Goal: Information Seeking & Learning: Learn about a topic

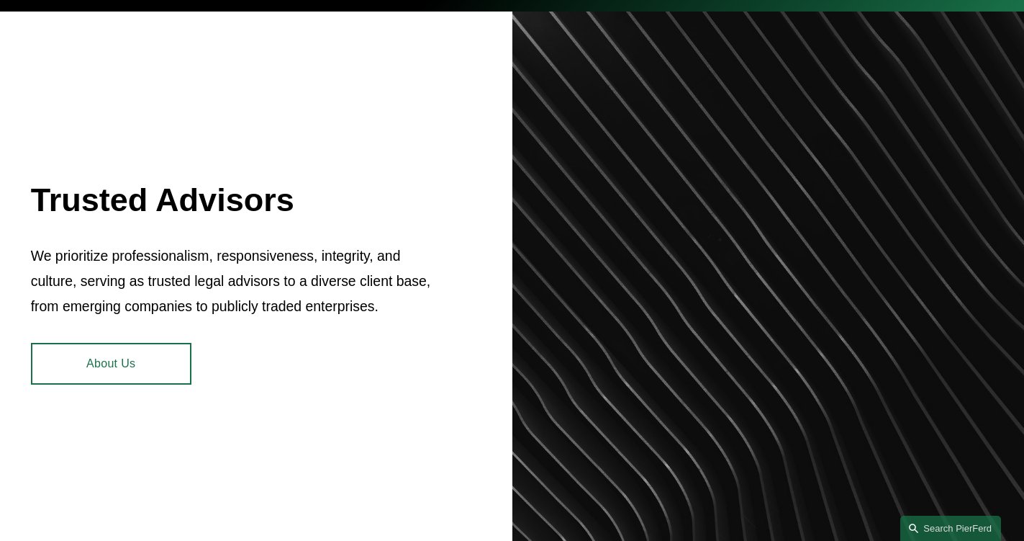
scroll to position [504, 0]
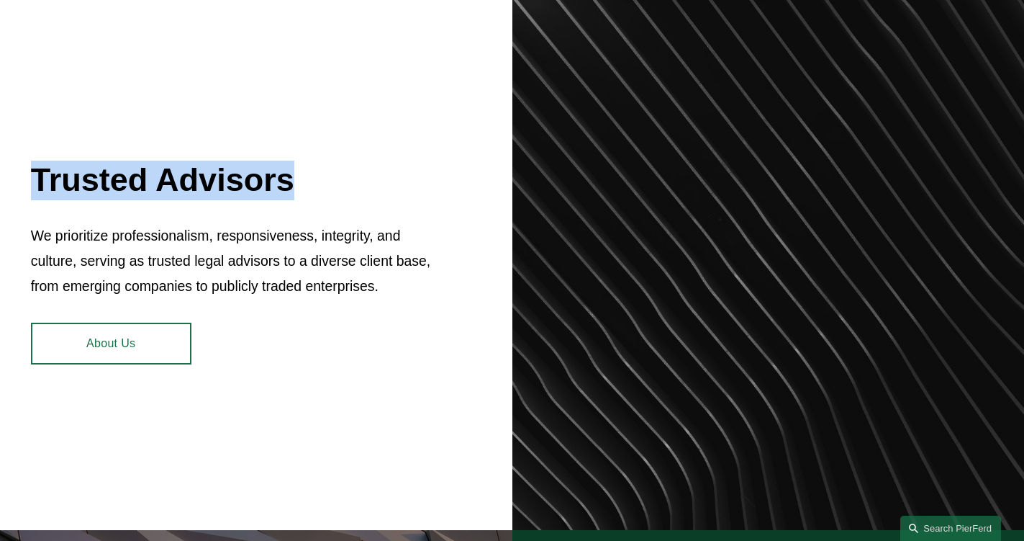
drag, startPoint x: 0, startPoint y: 188, endPoint x: 401, endPoint y: 184, distance: 401.0
click at [401, 184] on div "Trusted Advisors We prioritize professionalism, responsiveness, integrity, and …" at bounding box center [512, 260] width 1024 height 539
click at [401, 184] on h2 "Trusted Advisors" at bounding box center [231, 181] width 401 height 40
drag, startPoint x: 385, startPoint y: 185, endPoint x: 0, endPoint y: 169, distance: 385.5
click at [0, 169] on div "Trusted Advisors We prioritize professionalism, responsiveness, integrity, and …" at bounding box center [512, 260] width 1024 height 539
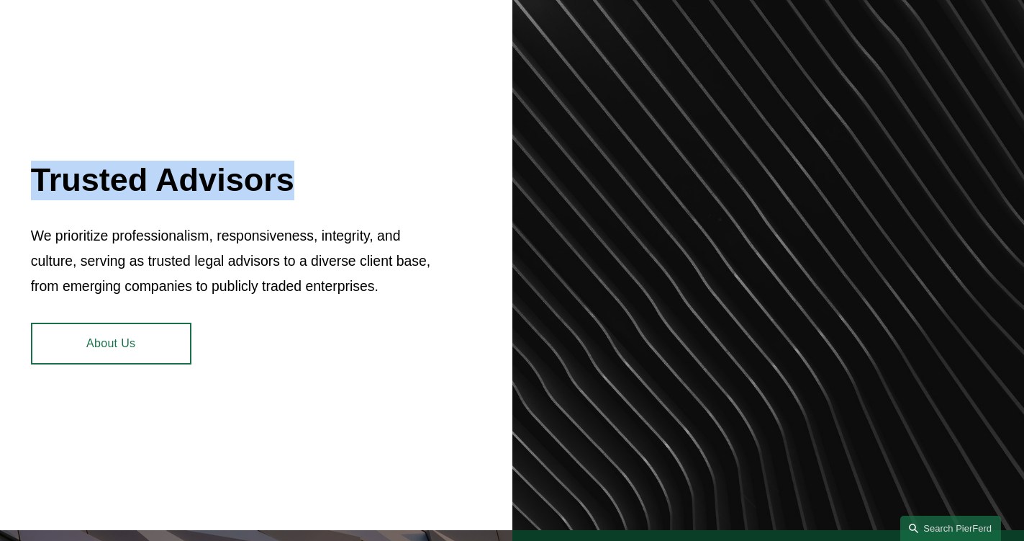
click at [0, 169] on div "Trusted Advisors We prioritize professionalism, responsiveness, integrity, and …" at bounding box center [512, 260] width 1024 height 539
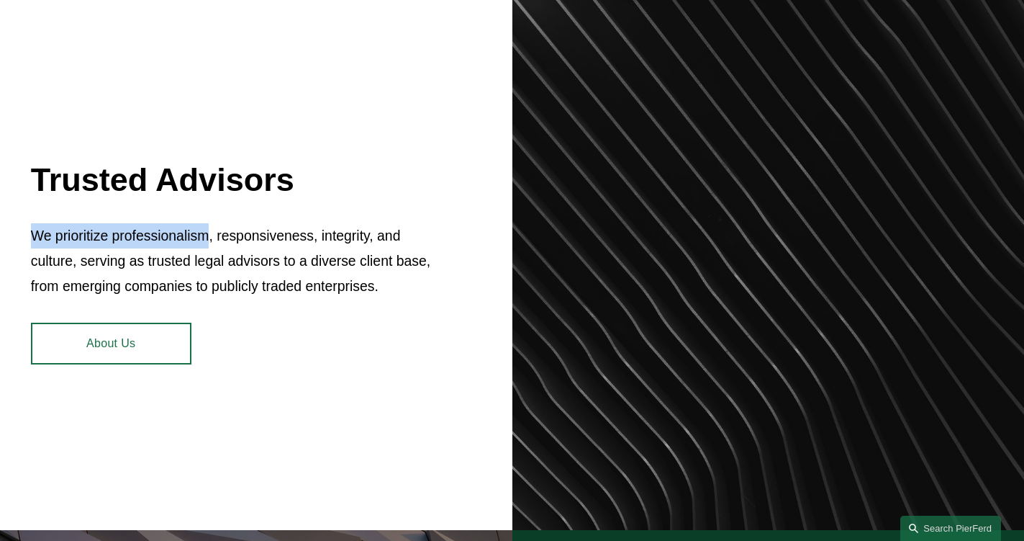
drag, startPoint x: 16, startPoint y: 241, endPoint x: 208, endPoint y: 247, distance: 192.3
click at [208, 247] on div "Trusted Advisors We prioritize professionalism, responsiveness, integrity, and …" at bounding box center [512, 260] width 1024 height 539
click at [208, 247] on p "We prioritize professionalism, responsiveness, integrity, and culture, serving …" at bounding box center [231, 261] width 401 height 76
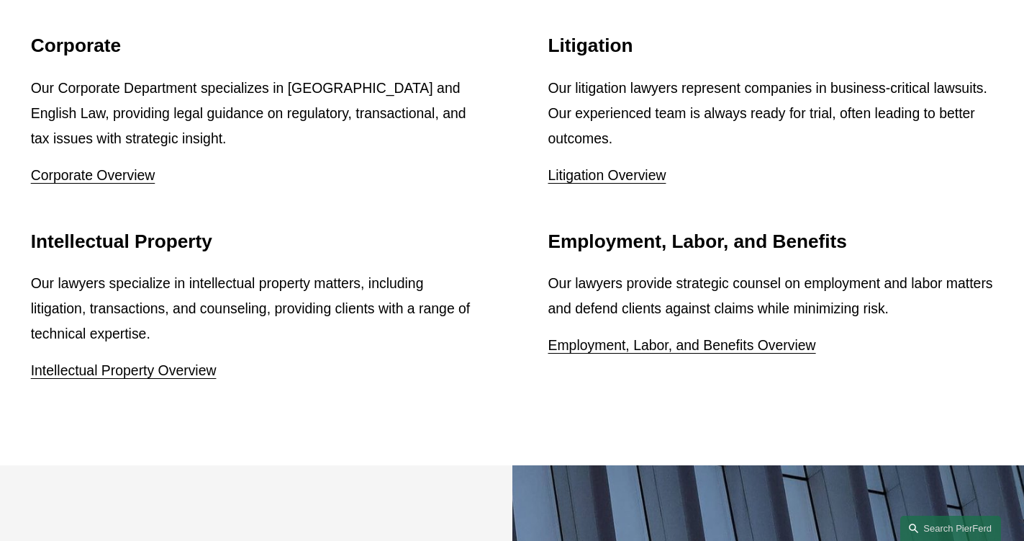
scroll to position [2570, 0]
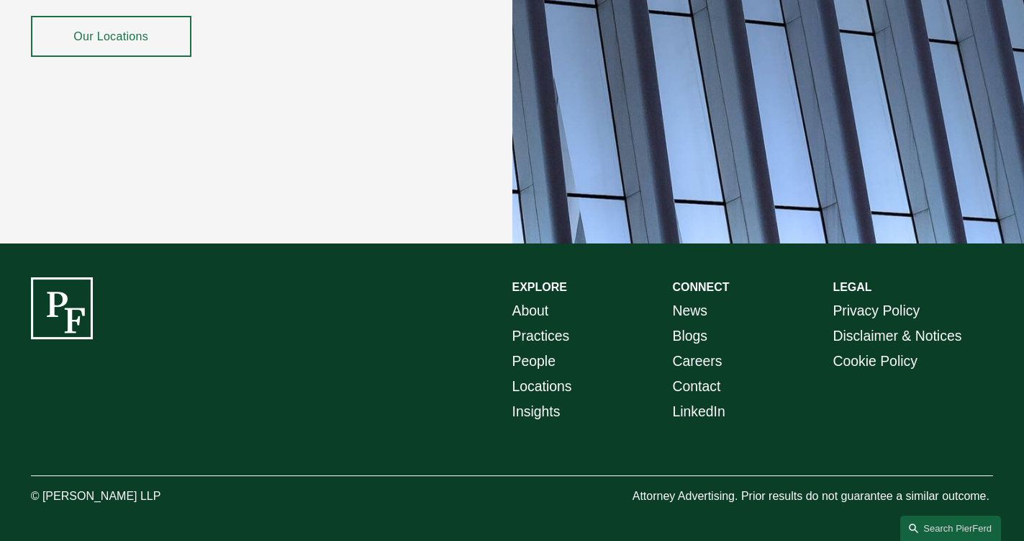
click at [539, 317] on link "About" at bounding box center [531, 310] width 37 height 25
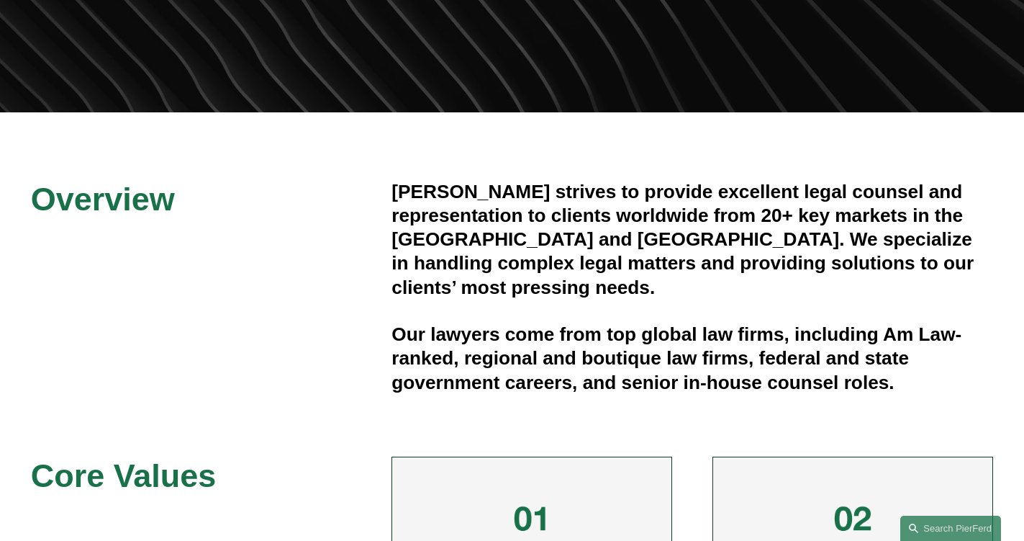
scroll to position [288, 0]
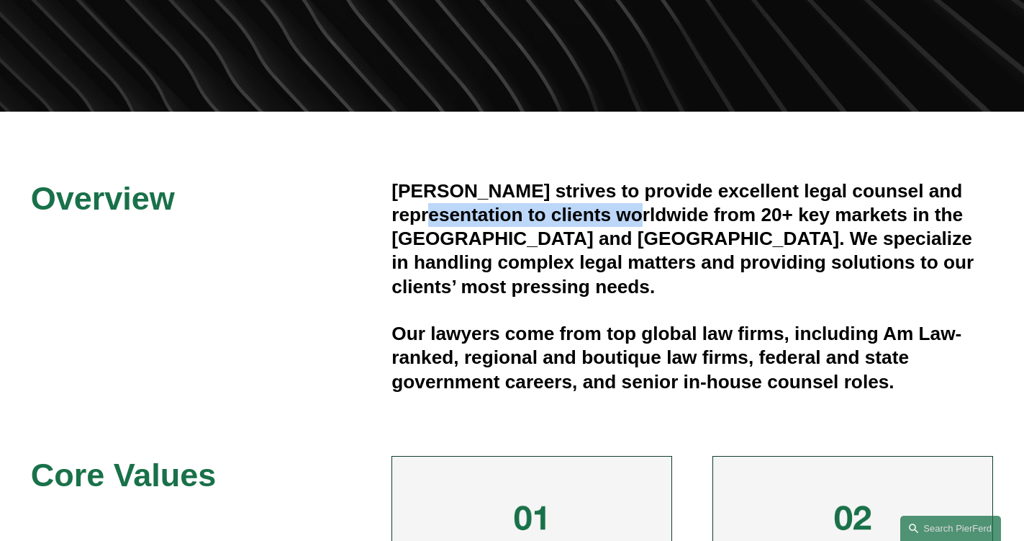
drag, startPoint x: 381, startPoint y: 219, endPoint x: 605, endPoint y: 223, distance: 224.7
click at [605, 223] on div "Overview [PERSON_NAME] strives to provide excellent legal counsel and represent…" at bounding box center [512, 503] width 1024 height 649
click at [634, 229] on h4 "[PERSON_NAME] strives to provide excellent legal counsel and representation to …" at bounding box center [693, 239] width 602 height 120
drag, startPoint x: 614, startPoint y: 215, endPoint x: 346, endPoint y: 230, distance: 269.0
click at [346, 230] on div "Overview [PERSON_NAME] strives to provide excellent legal counsel and represent…" at bounding box center [512, 503] width 1024 height 649
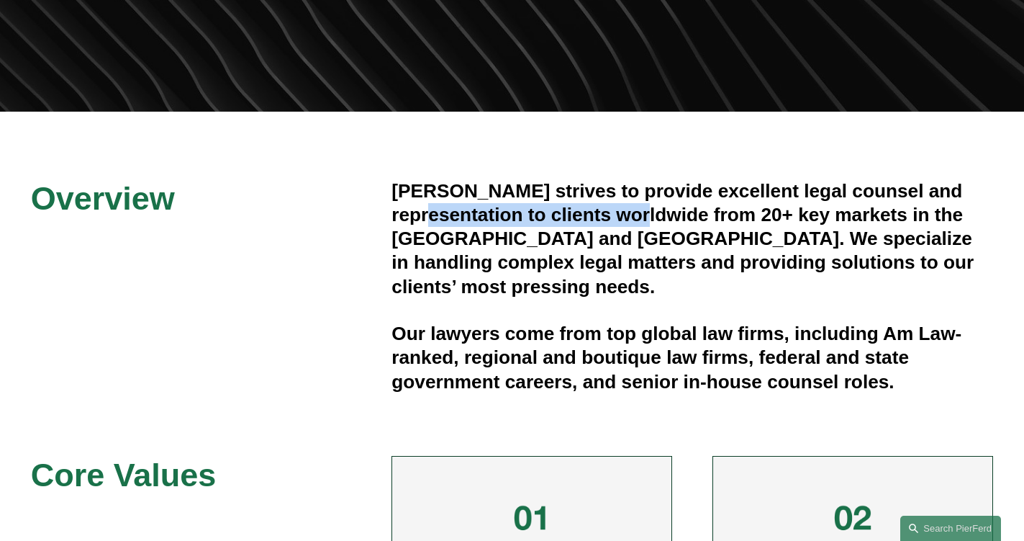
click at [346, 230] on div "Overview [PERSON_NAME] strives to provide excellent legal counsel and represent…" at bounding box center [512, 503] width 1024 height 649
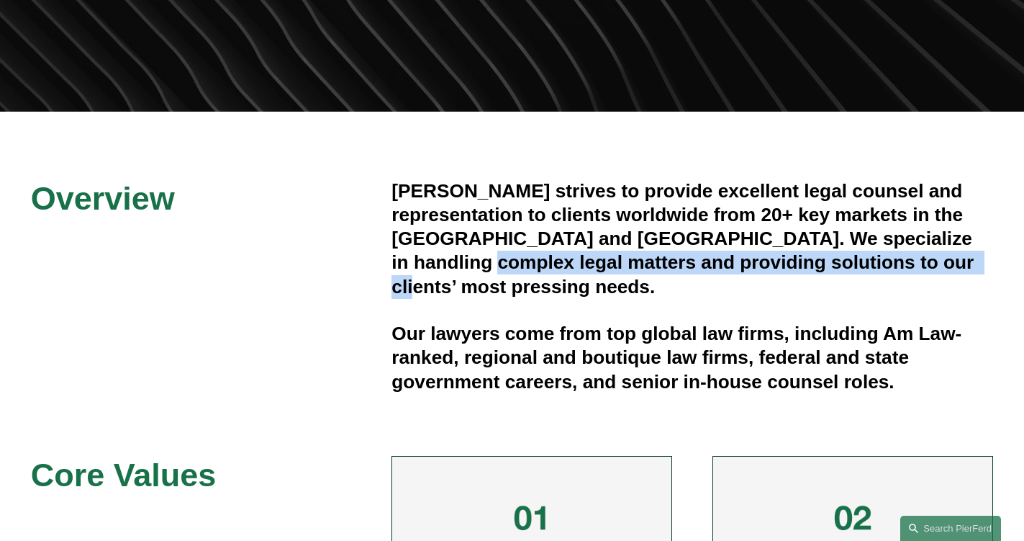
drag, startPoint x: 388, startPoint y: 269, endPoint x: 935, endPoint y: 271, distance: 546.4
click at [935, 271] on div "Overview [PERSON_NAME] strives to provide excellent legal counsel and represent…" at bounding box center [512, 503] width 1024 height 649
click at [935, 271] on h4 "[PERSON_NAME] strives to provide excellent legal counsel and representation to …" at bounding box center [693, 239] width 602 height 120
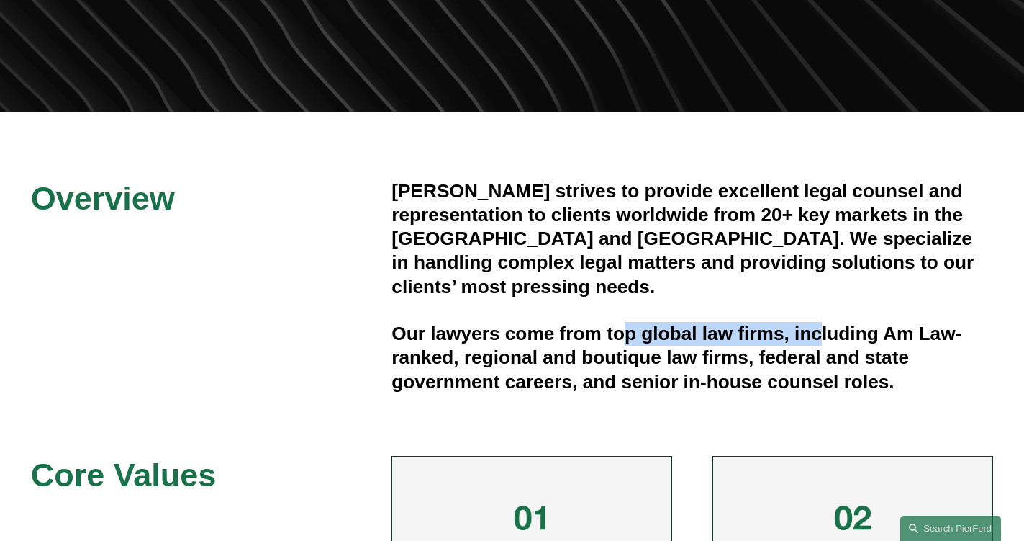
drag, startPoint x: 621, startPoint y: 301, endPoint x: 819, endPoint y: 307, distance: 198.8
click at [819, 307] on div "[PERSON_NAME] strives to provide excellent legal counsel and representation to …" at bounding box center [693, 286] width 602 height 215
click at [819, 322] on h4 "Our lawyers come from top global law firms, including Am Law-ranked, regional a…" at bounding box center [693, 358] width 602 height 72
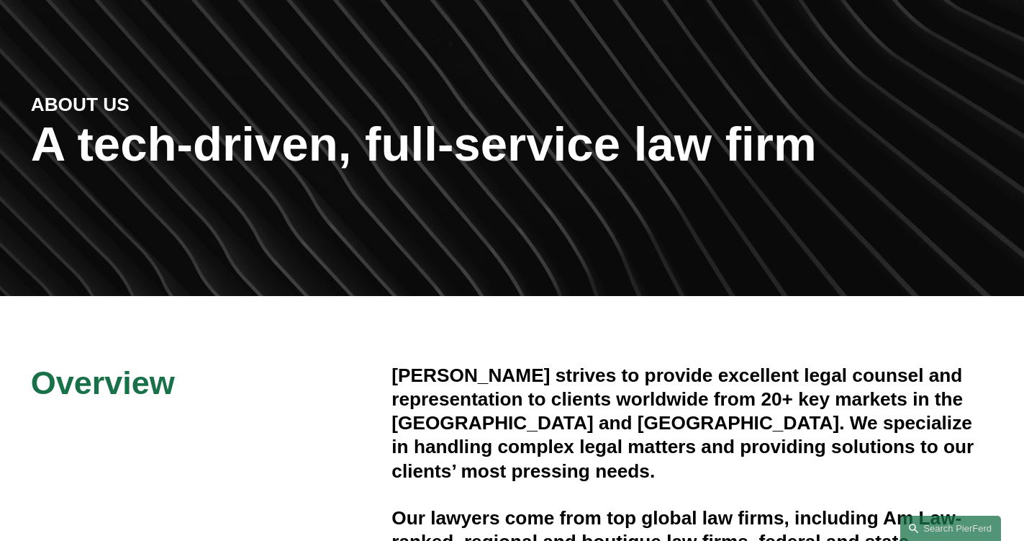
scroll to position [0, 0]
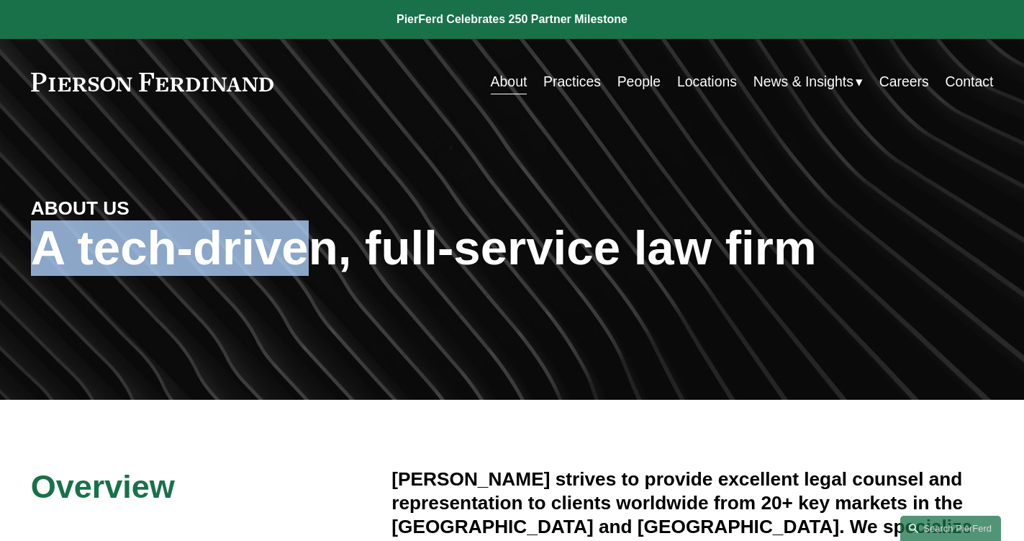
drag, startPoint x: 32, startPoint y: 249, endPoint x: 317, endPoint y: 264, distance: 285.5
click at [317, 264] on h1 "A tech-driven, full-service law firm" at bounding box center [512, 247] width 963 height 55
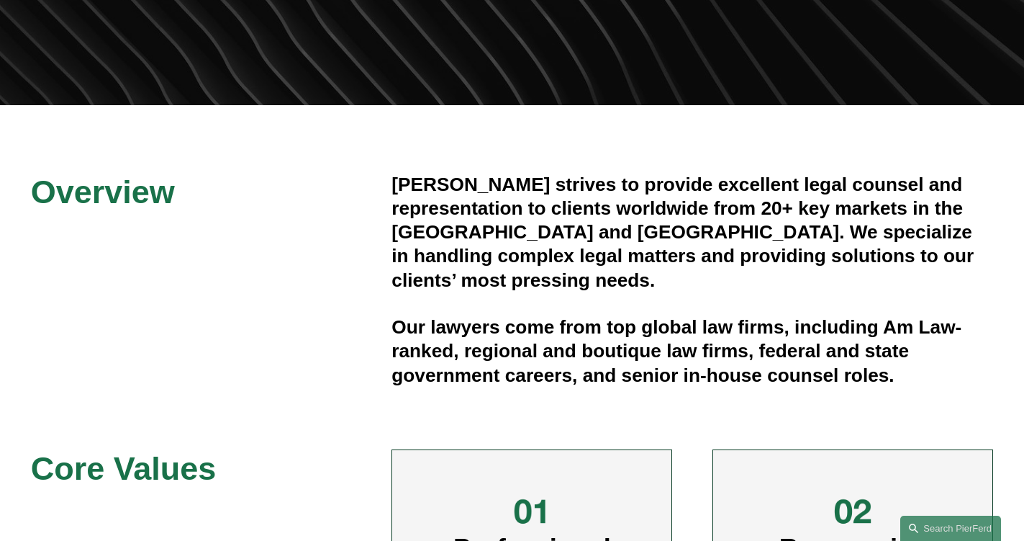
scroll to position [360, 0]
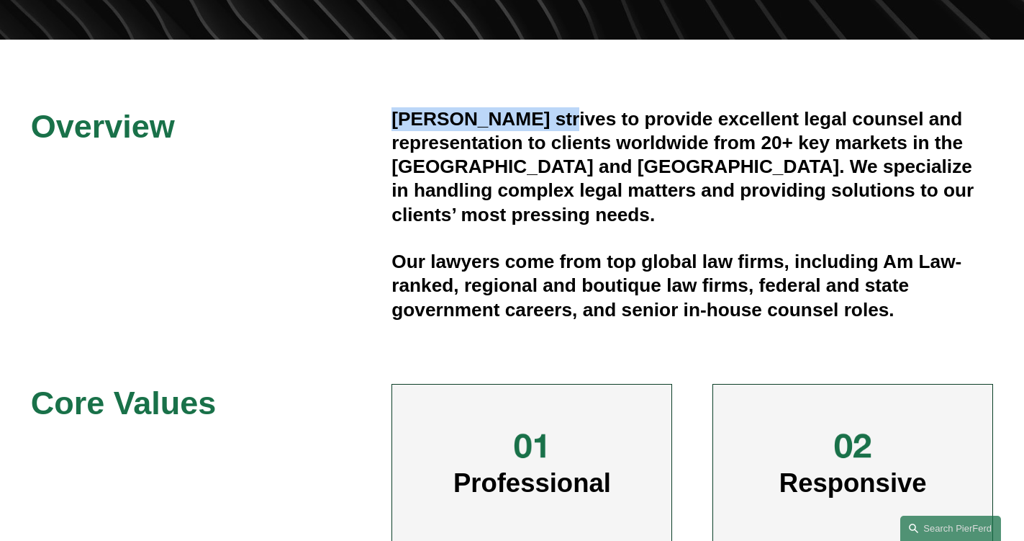
drag, startPoint x: 389, startPoint y: 122, endPoint x: 561, endPoint y: 120, distance: 172.1
click at [561, 120] on div "Overview Pierson Ferdinand strives to provide excellent legal counsel and repre…" at bounding box center [512, 431] width 1024 height 649
click at [561, 120] on h4 "Pierson Ferdinand strives to provide excellent legal counsel and representation…" at bounding box center [693, 167] width 602 height 120
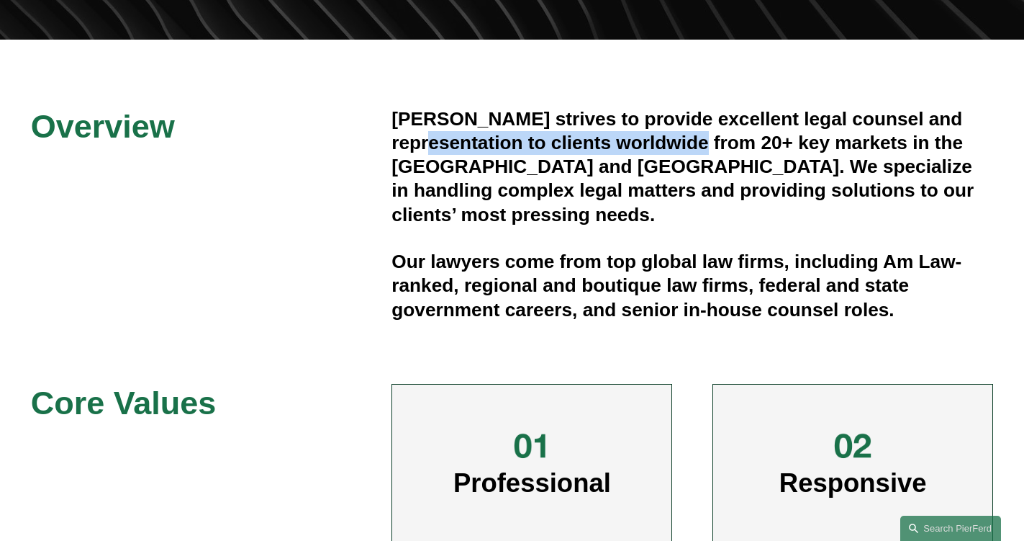
drag, startPoint x: 393, startPoint y: 145, endPoint x: 672, endPoint y: 141, distance: 279.4
click at [672, 141] on h4 "Pierson Ferdinand strives to provide excellent legal counsel and representation…" at bounding box center [693, 167] width 602 height 120
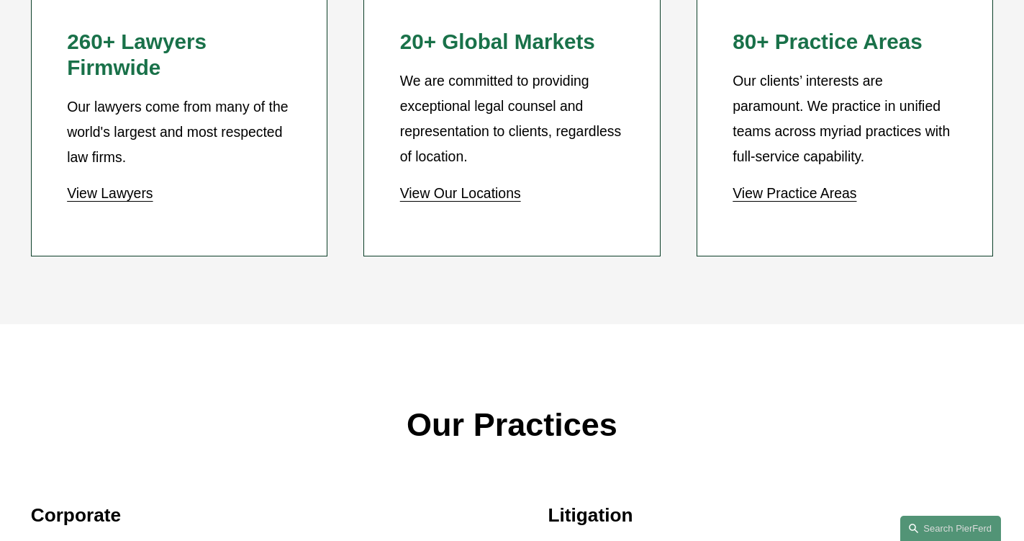
scroll to position [0, 0]
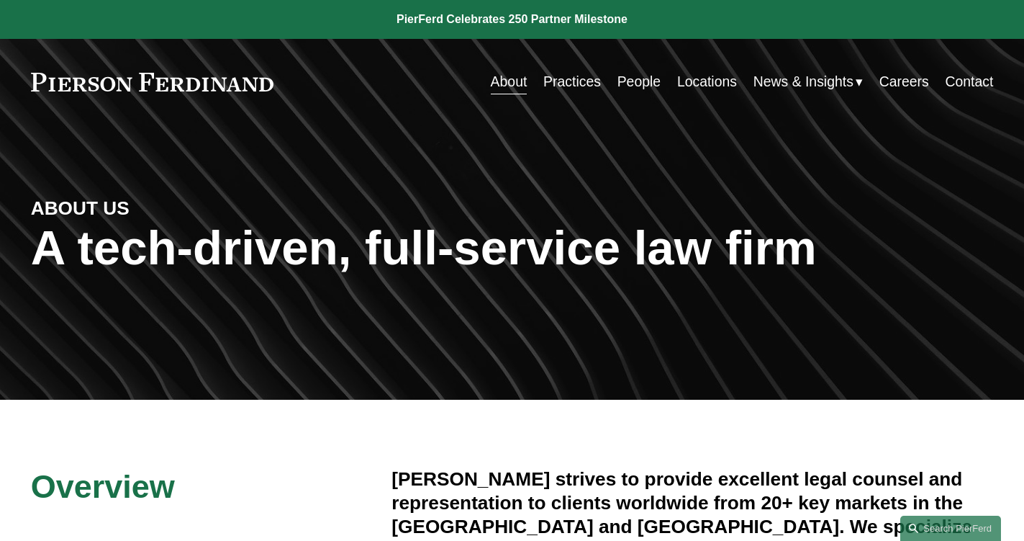
click at [156, 74] on link at bounding box center [152, 82] width 243 height 19
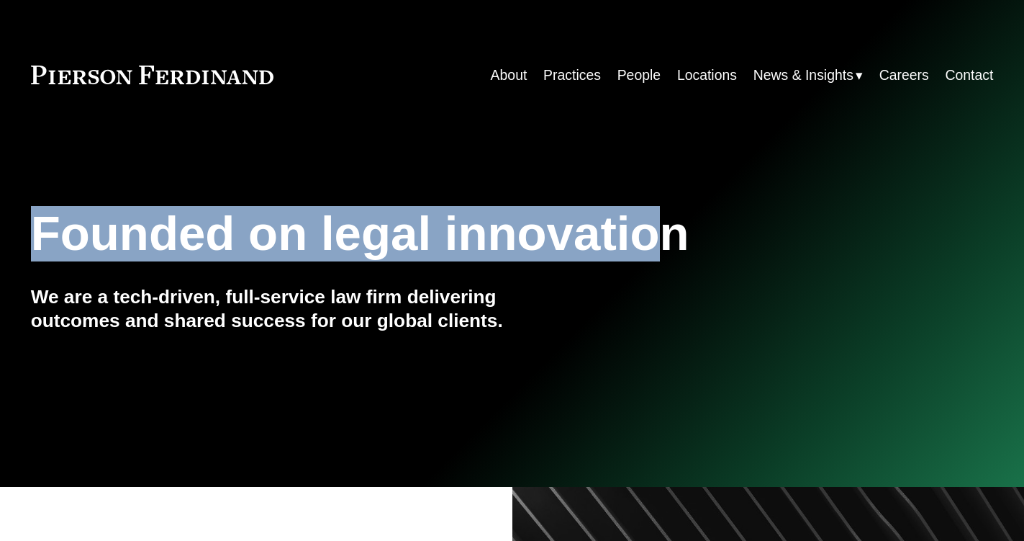
drag, startPoint x: 25, startPoint y: 207, endPoint x: 674, endPoint y: 235, distance: 649.3
click at [674, 235] on div "Founded on legal innovation We are a tech-driven, full-service law firm deliver…" at bounding box center [512, 295] width 1024 height 186
click at [708, 238] on h1 "Founded on legal innovation" at bounding box center [432, 233] width 803 height 55
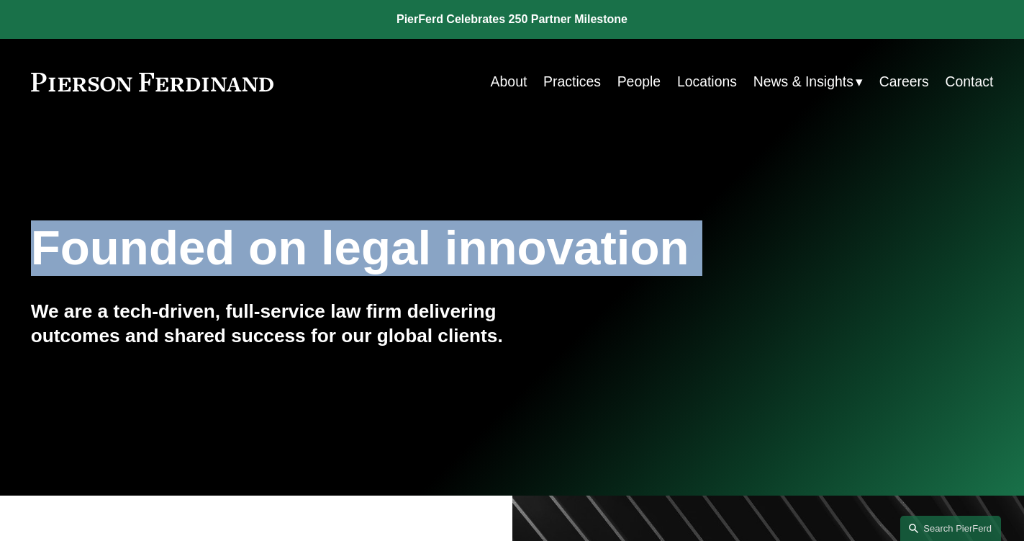
drag, startPoint x: 708, startPoint y: 238, endPoint x: 142, endPoint y: 232, distance: 566.6
click at [142, 232] on h1 "Founded on legal innovation" at bounding box center [432, 247] width 803 height 55
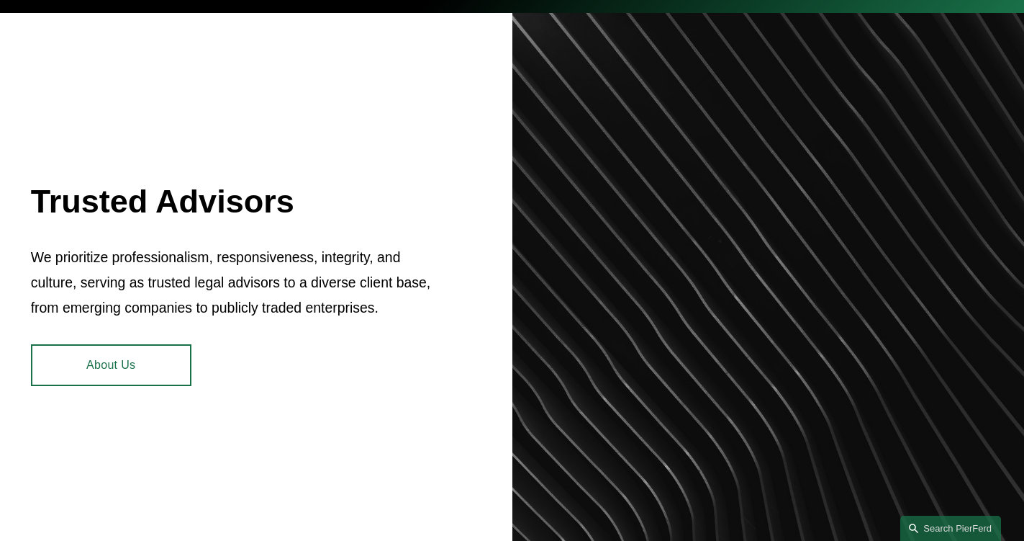
scroll to position [504, 0]
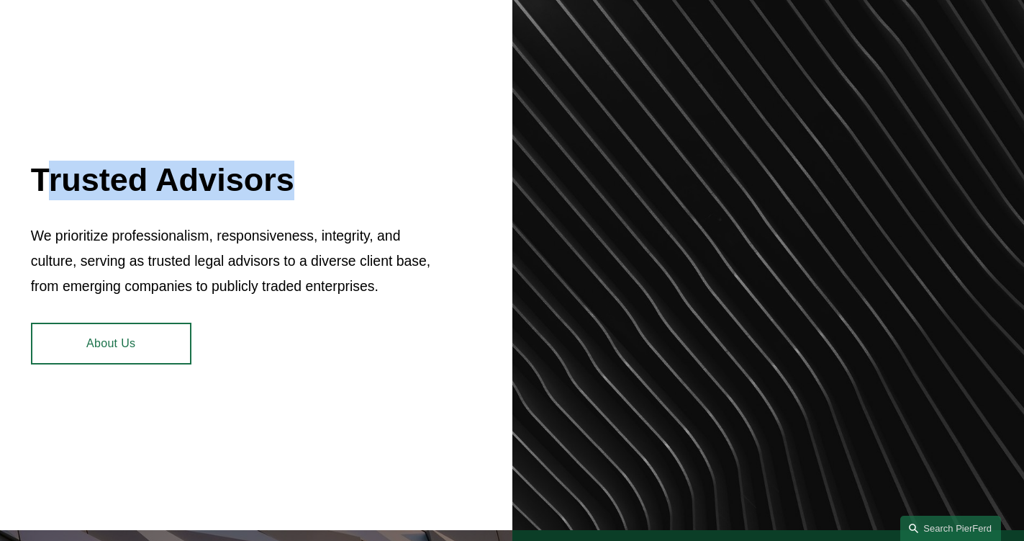
drag, startPoint x: 42, startPoint y: 189, endPoint x: 427, endPoint y: 171, distance: 384.8
click at [427, 171] on h2 "Trusted Advisors" at bounding box center [231, 181] width 401 height 40
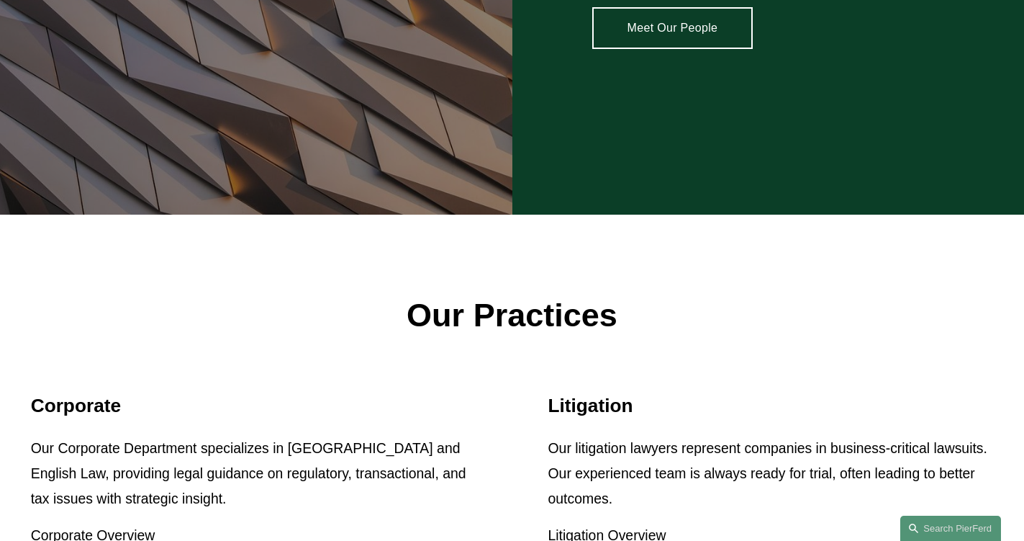
scroll to position [2570, 0]
